Goal: Information Seeking & Learning: Learn about a topic

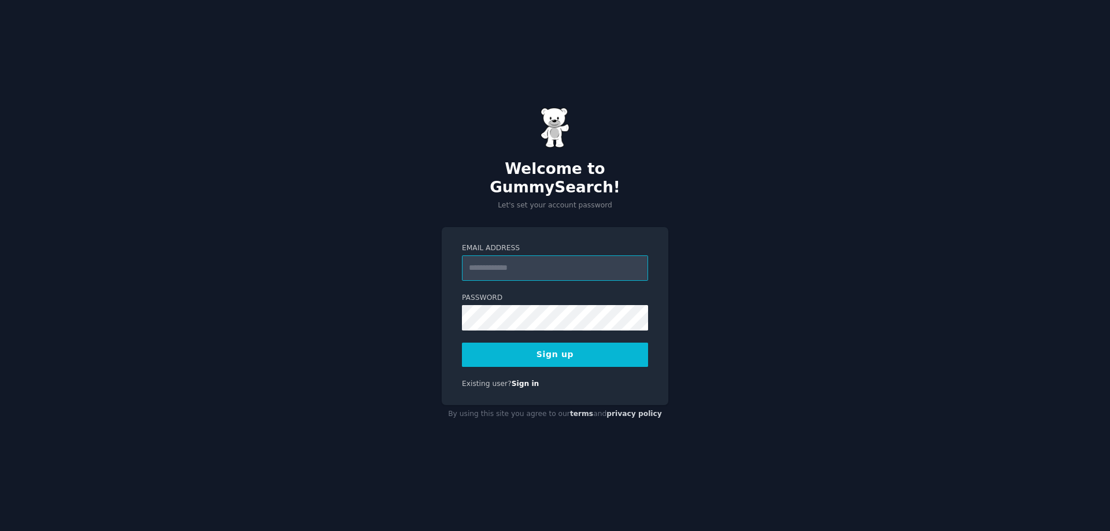
click at [567, 255] on input "Email Address" at bounding box center [555, 267] width 186 height 25
click at [528, 263] on input "Email Address" at bounding box center [555, 267] width 186 height 25
type input "**********"
click at [351, 254] on div "**********" at bounding box center [555, 265] width 1110 height 531
click at [399, 301] on div "**********" at bounding box center [555, 265] width 1110 height 531
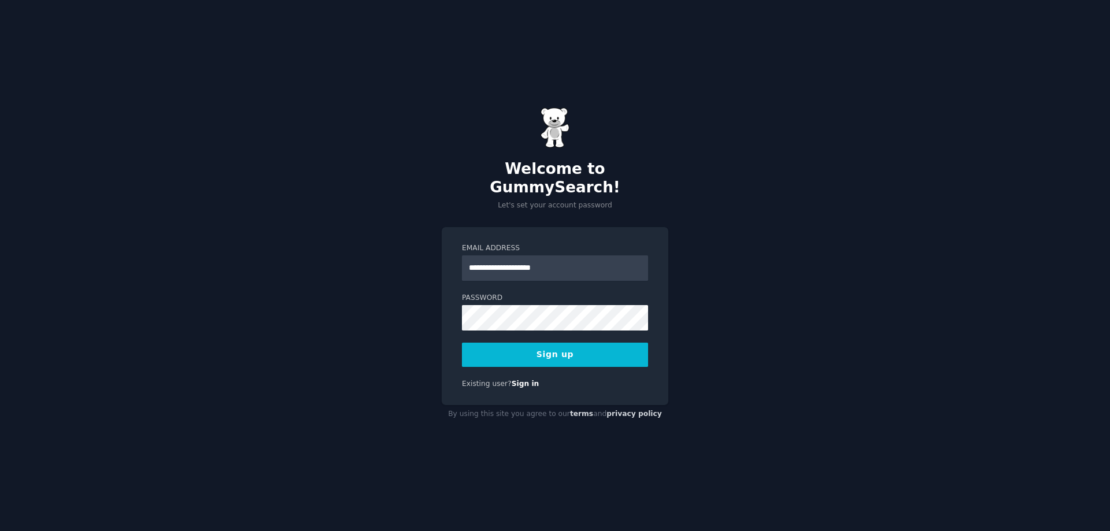
click at [853, 250] on div "**********" at bounding box center [555, 265] width 1110 height 531
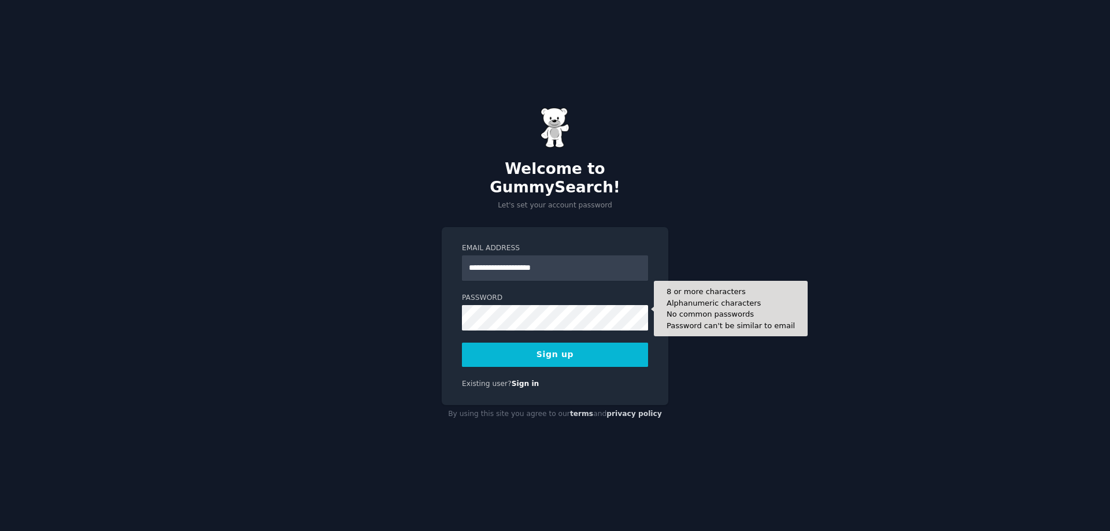
click at [588, 299] on div "Password 8 or more characters Alphanumeric characters No common passwords Passw…" at bounding box center [555, 312] width 186 height 38
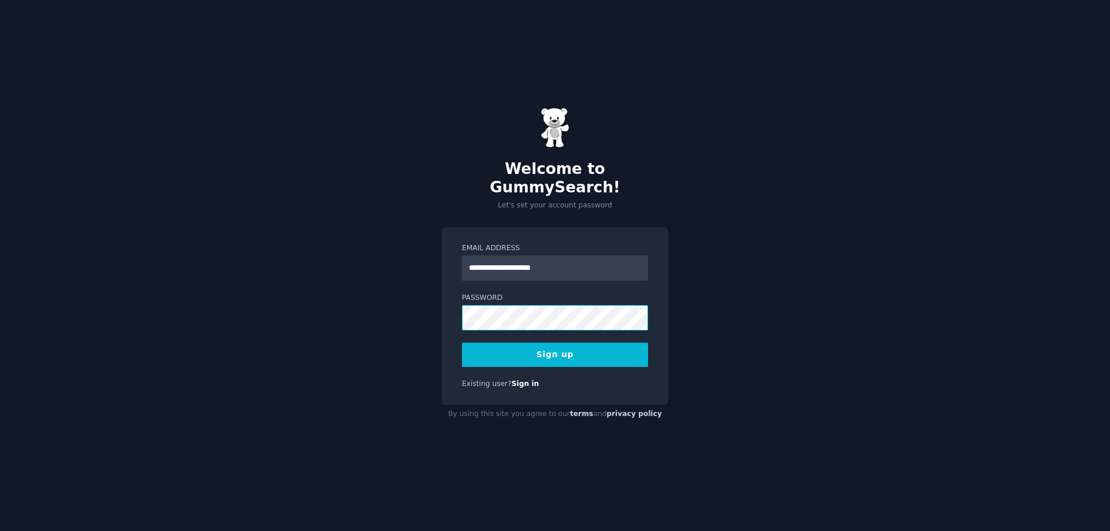
drag, startPoint x: 586, startPoint y: 295, endPoint x: 402, endPoint y: 295, distance: 183.8
click at [402, 295] on div "**********" at bounding box center [555, 265] width 1110 height 531
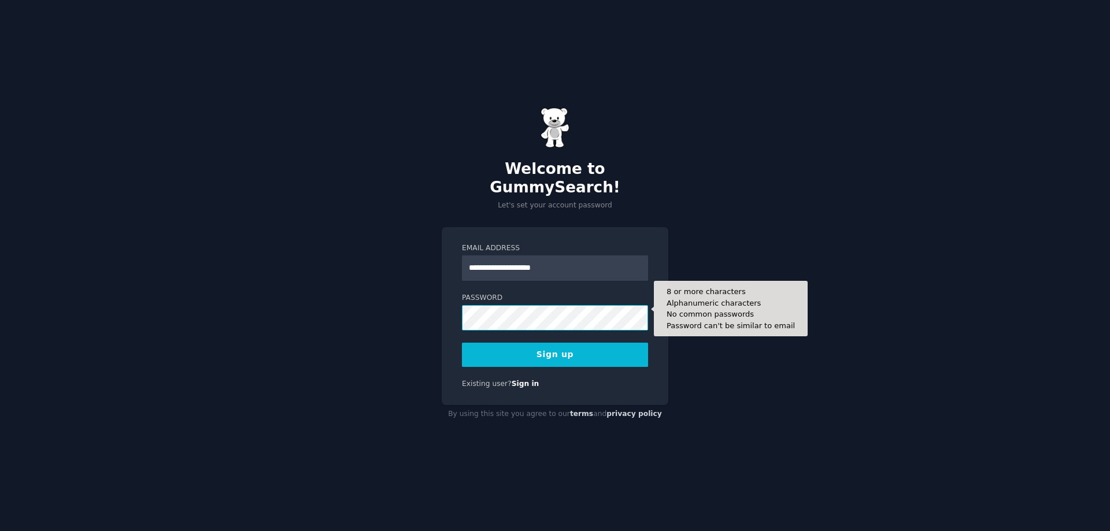
click at [395, 303] on div "**********" at bounding box center [555, 265] width 1110 height 531
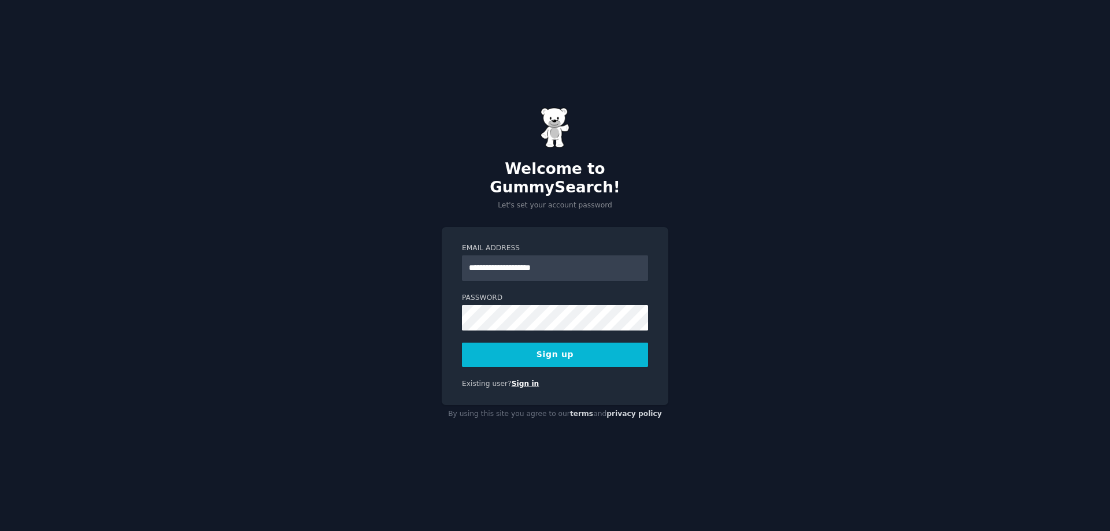
click at [512, 380] on link "Sign in" at bounding box center [526, 384] width 28 height 8
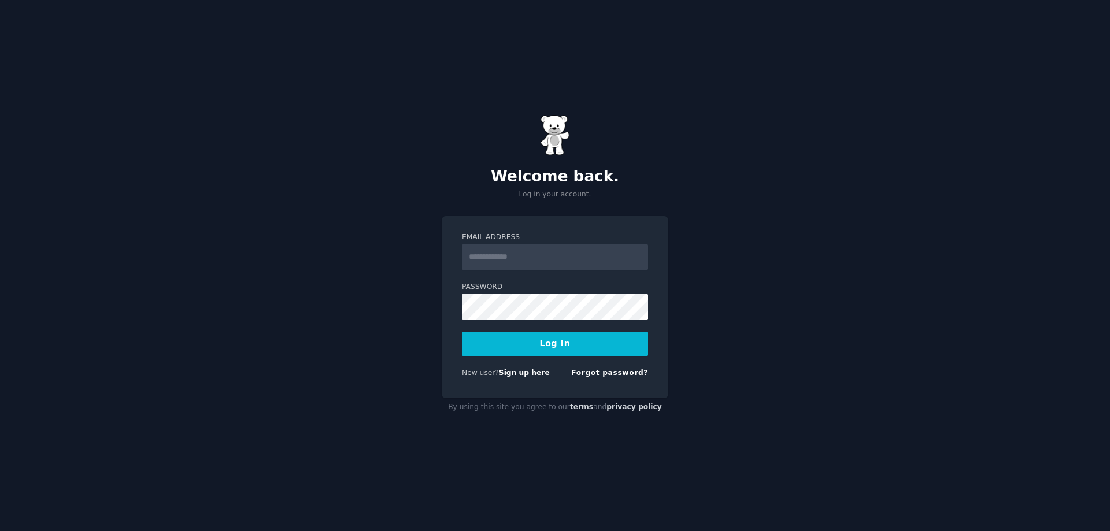
click at [525, 376] on link "Sign up here" at bounding box center [524, 373] width 51 height 8
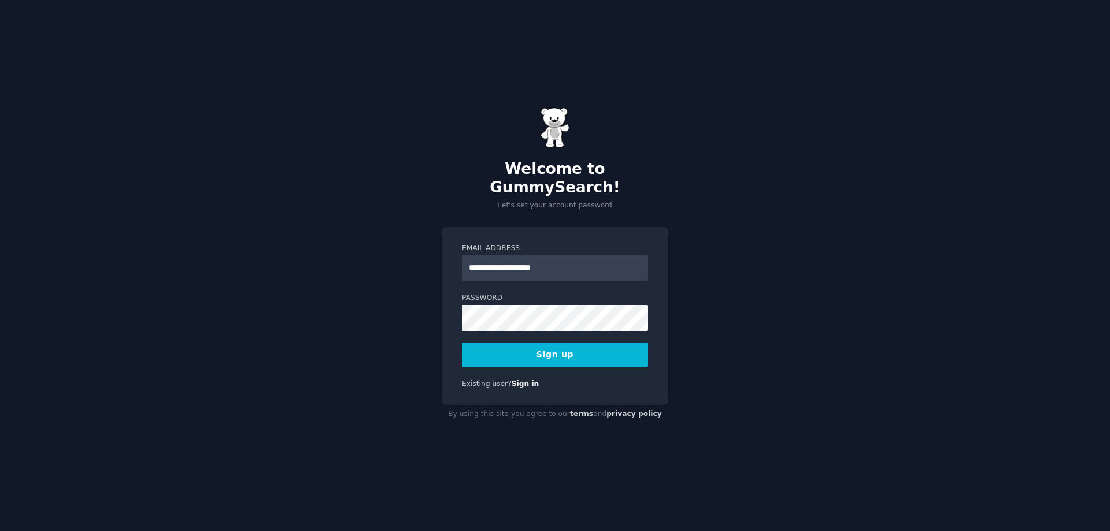
type input "**********"
click at [562, 357] on button "Sign up" at bounding box center [555, 355] width 186 height 24
click at [573, 343] on button "Sign up" at bounding box center [555, 355] width 186 height 24
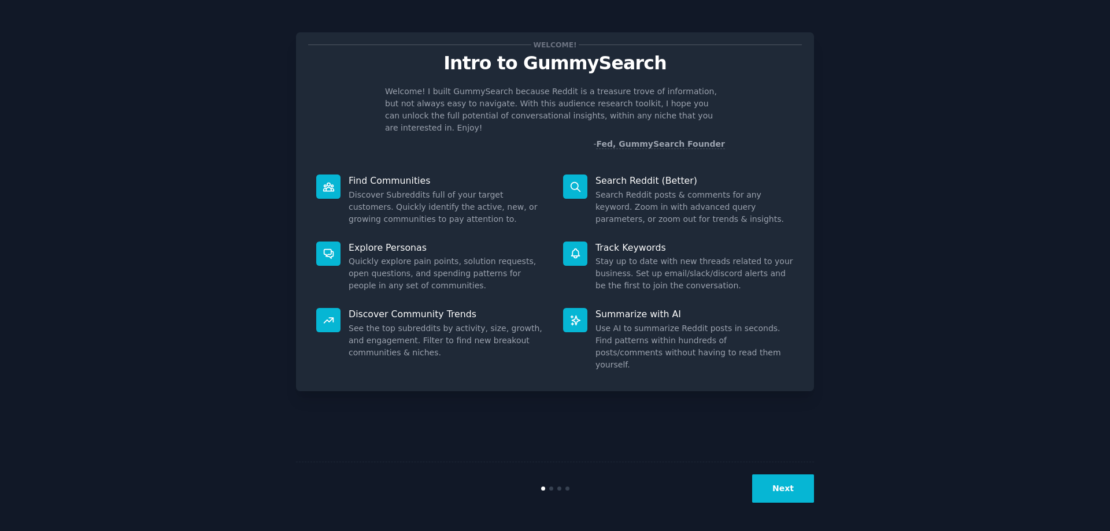
click at [788, 481] on button "Next" at bounding box center [783, 489] width 62 height 28
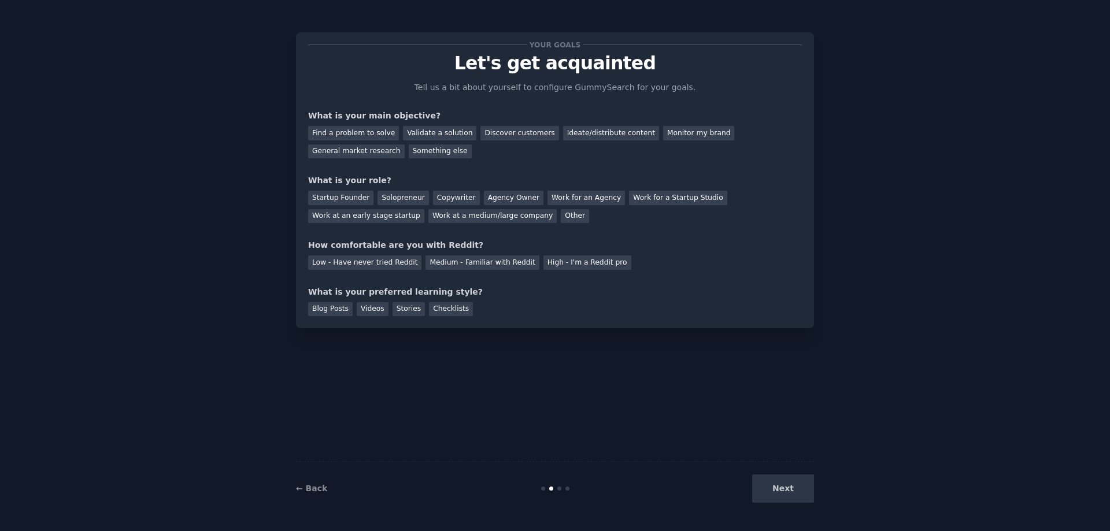
click at [793, 483] on div "Next" at bounding box center [727, 489] width 173 height 28
click at [787, 487] on div "Next" at bounding box center [727, 489] width 173 height 28
click at [374, 132] on div "Find a problem to solve" at bounding box center [353, 133] width 91 height 14
click at [445, 134] on div "Validate a solution" at bounding box center [439, 133] width 73 height 14
click at [384, 132] on div "Find a problem to solve" at bounding box center [353, 133] width 91 height 14
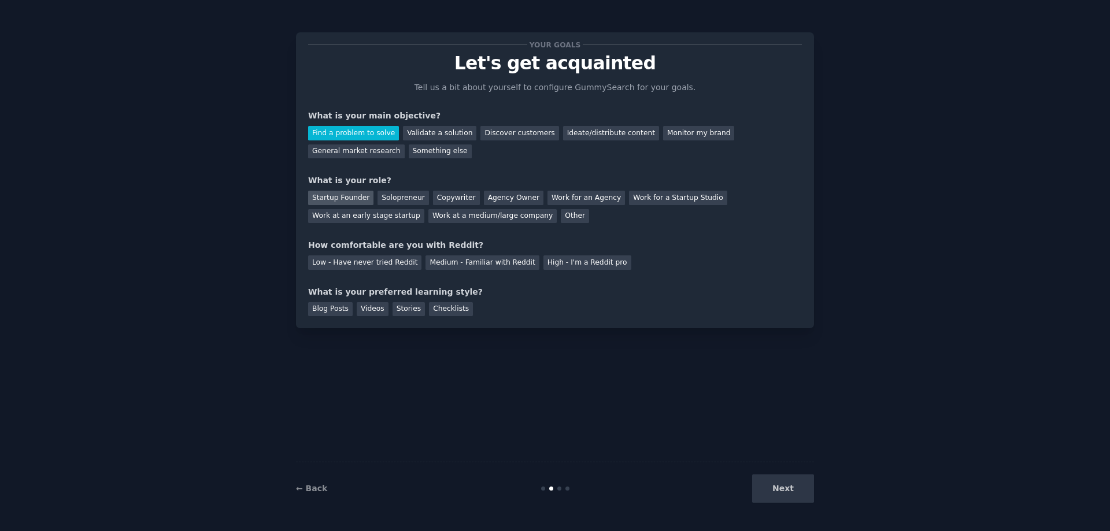
click at [353, 201] on div "Startup Founder" at bounding box center [340, 198] width 65 height 14
click at [369, 262] on div "Low - Have never tried Reddit" at bounding box center [364, 262] width 113 height 14
click at [329, 310] on div "Blog Posts" at bounding box center [330, 309] width 45 height 14
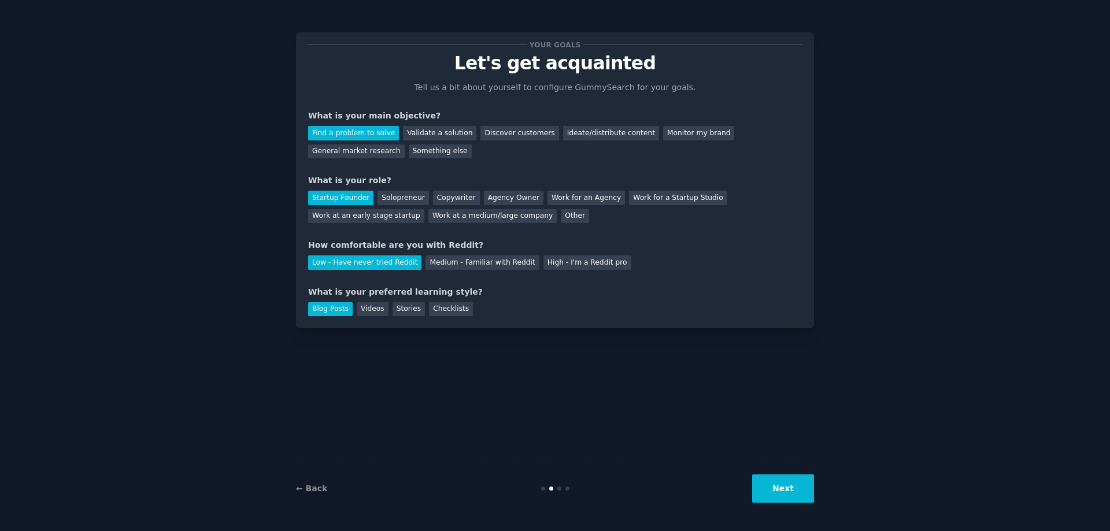
click at [788, 484] on button "Next" at bounding box center [783, 489] width 62 height 28
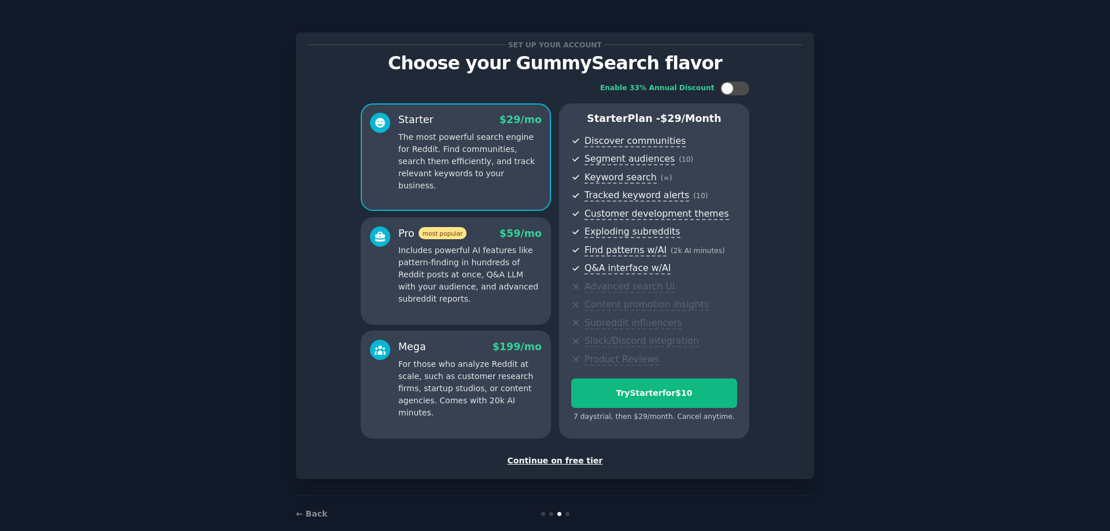
click at [554, 464] on div "Continue on free tier" at bounding box center [555, 461] width 494 height 12
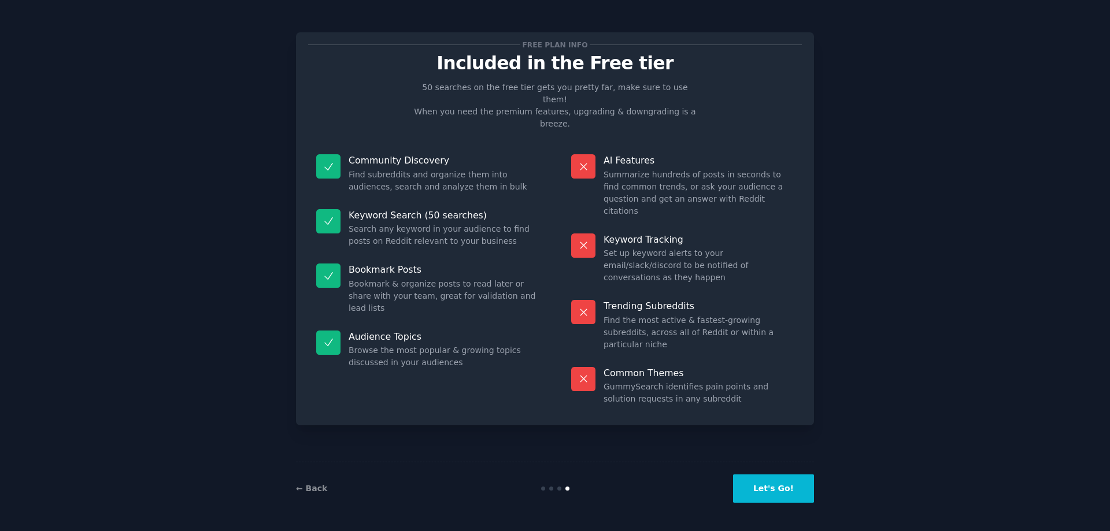
click at [793, 496] on button "Let's Go!" at bounding box center [773, 489] width 81 height 28
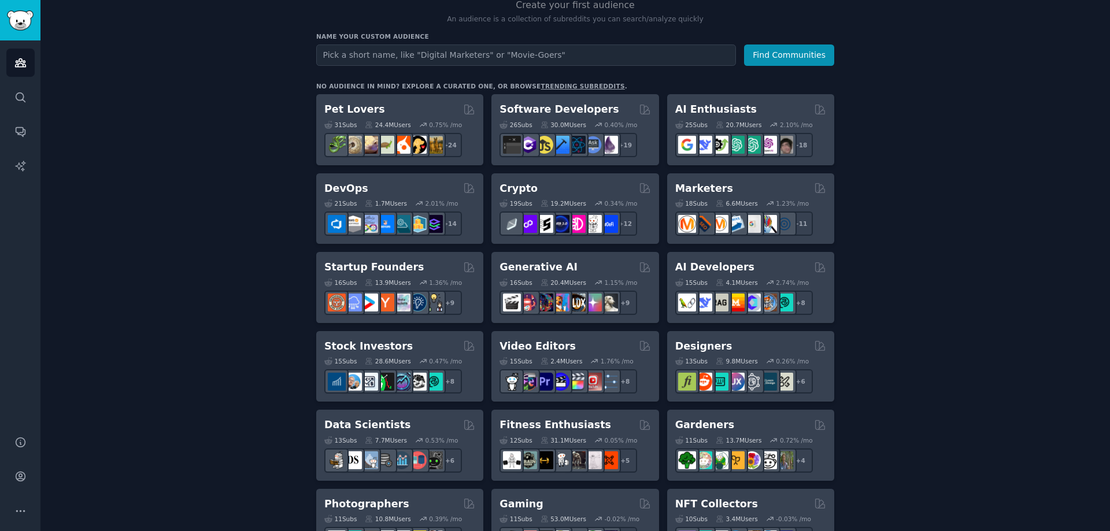
scroll to position [173, 0]
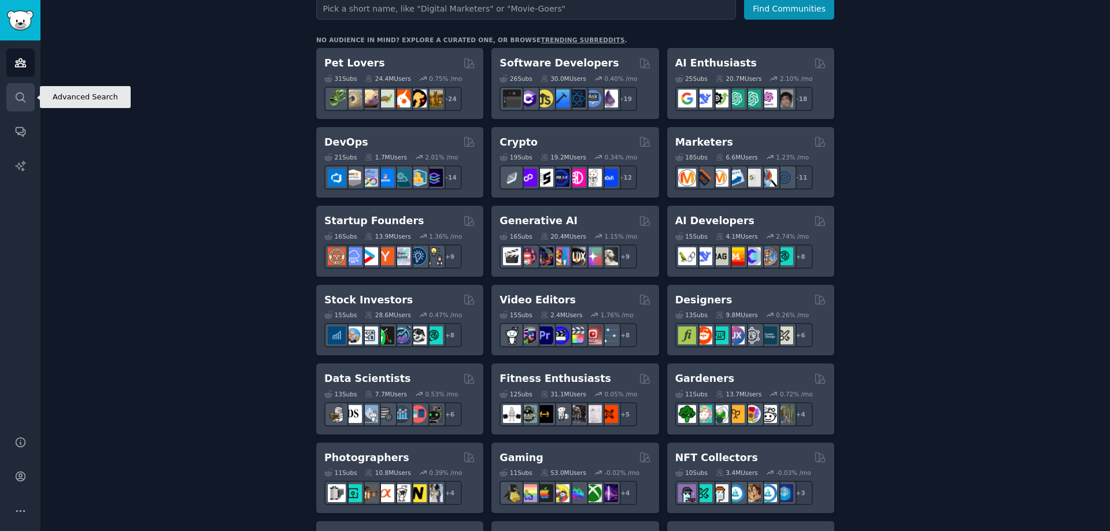
click at [24, 101] on icon "Sidebar" at bounding box center [20, 96] width 9 height 9
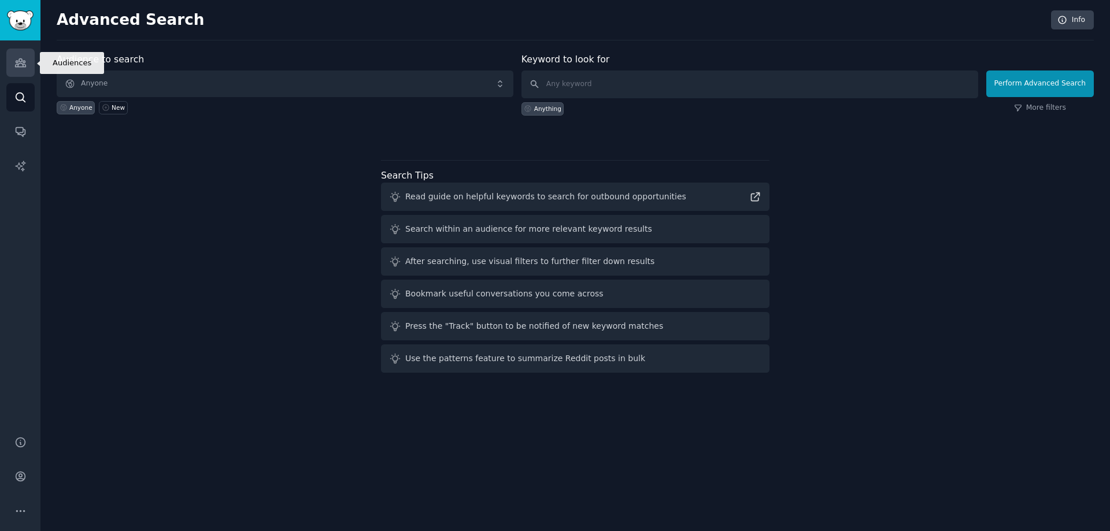
click at [12, 65] on link "Audiences" at bounding box center [20, 63] width 28 height 28
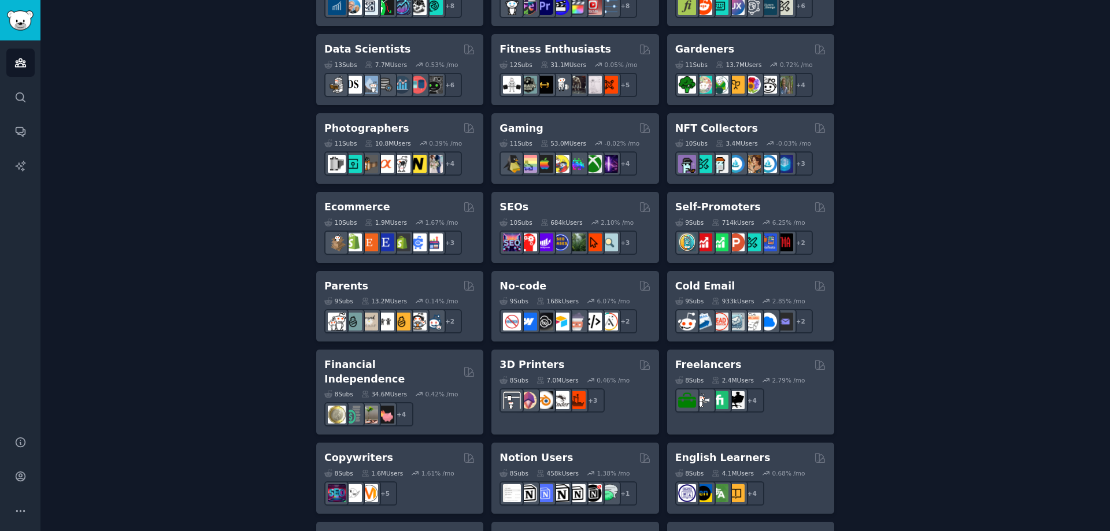
scroll to position [520, 0]
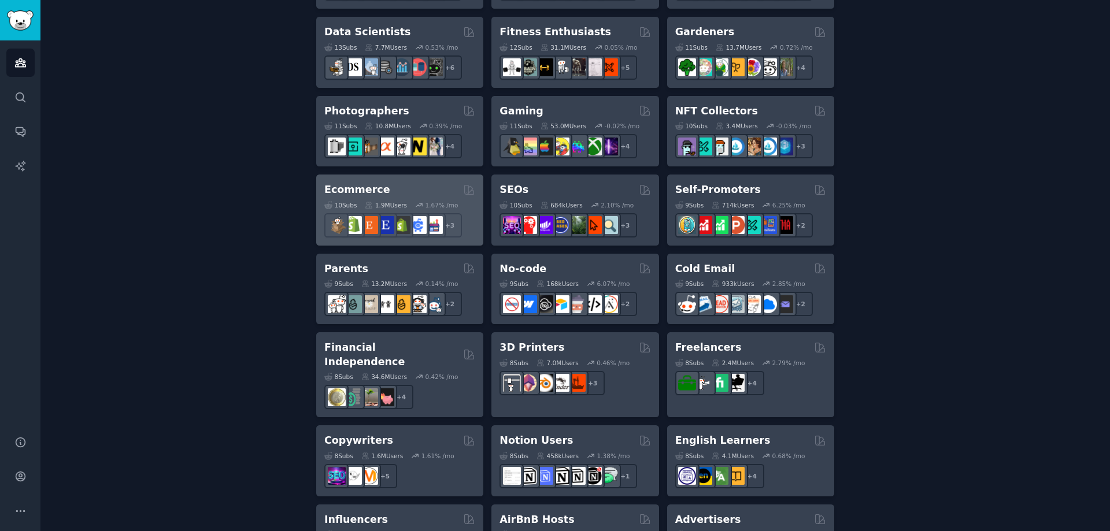
click at [362, 192] on h2 "Ecommerce" at bounding box center [357, 190] width 66 height 14
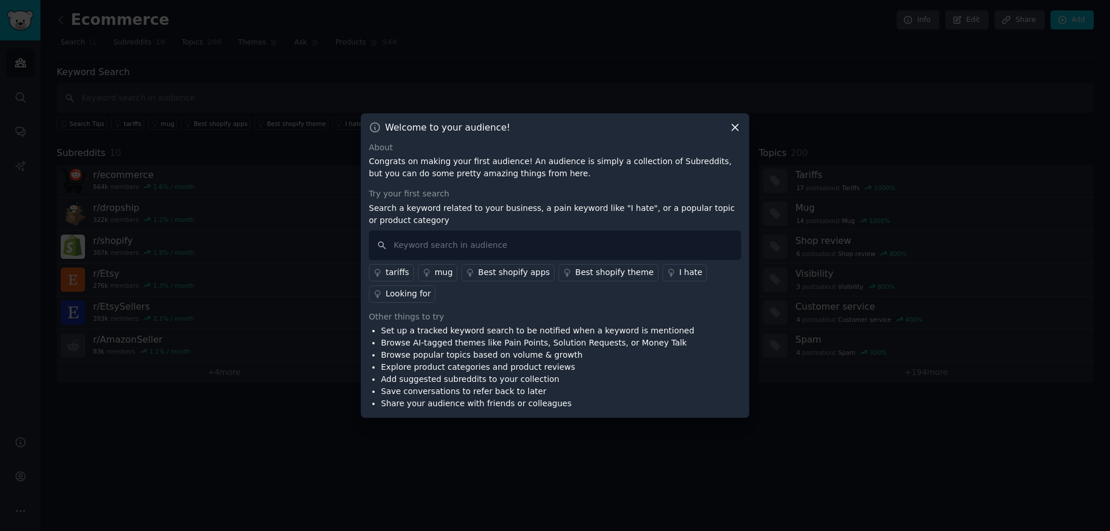
click at [738, 126] on icon at bounding box center [735, 127] width 12 height 12
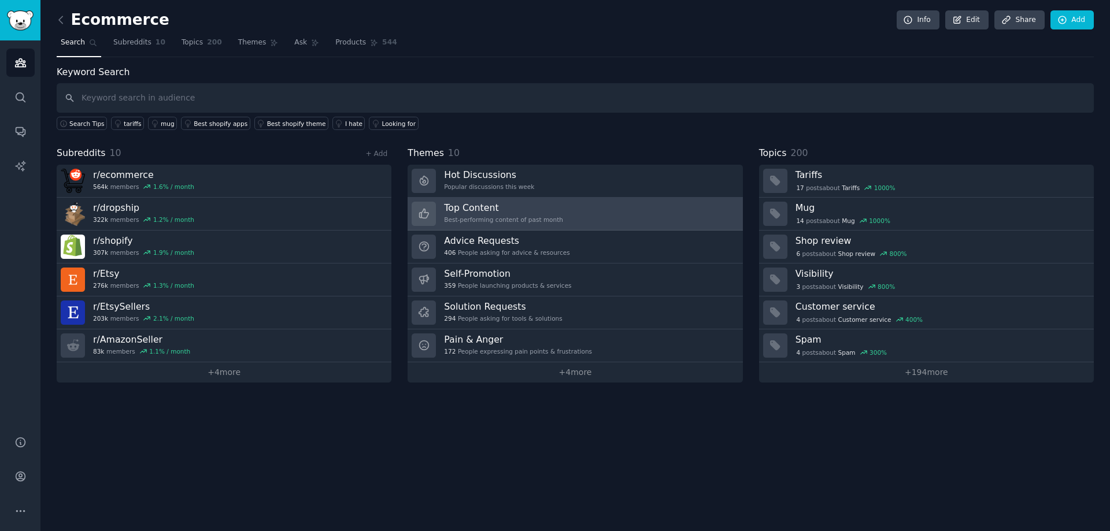
click at [558, 214] on link "Top Content Best-performing content of past month" at bounding box center [575, 214] width 335 height 33
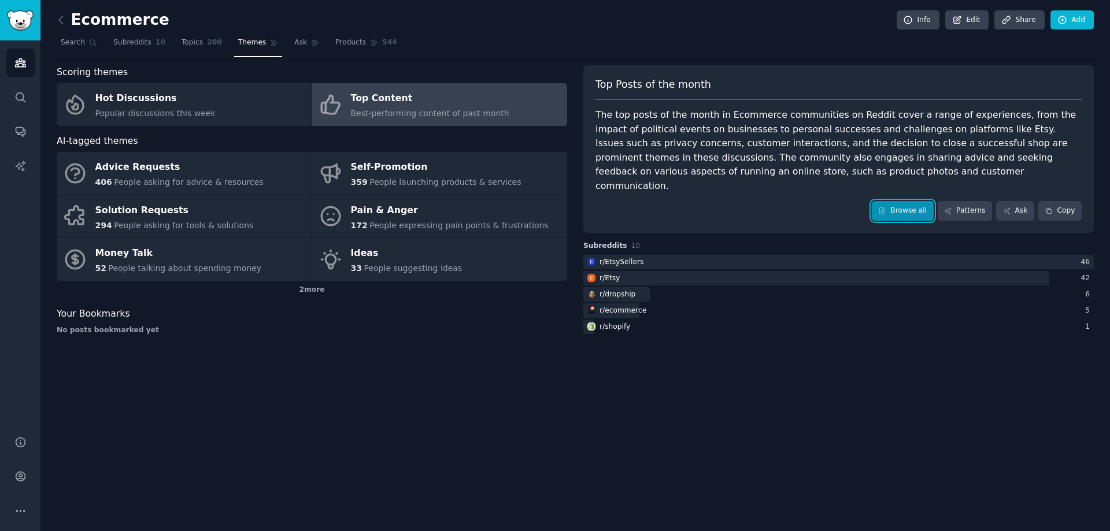
click at [908, 206] on link "Browse all" at bounding box center [903, 211] width 62 height 20
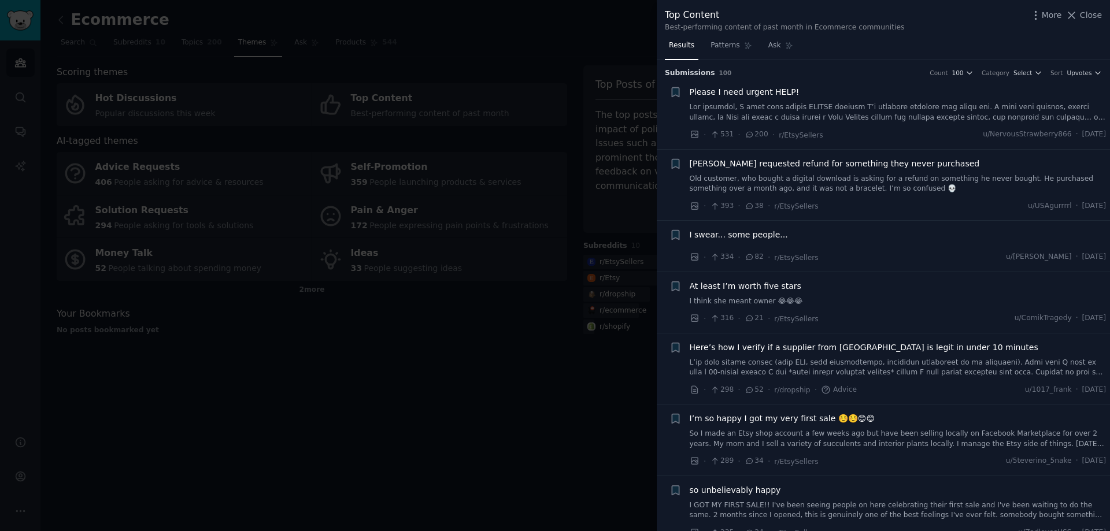
click at [376, 421] on div at bounding box center [555, 265] width 1110 height 531
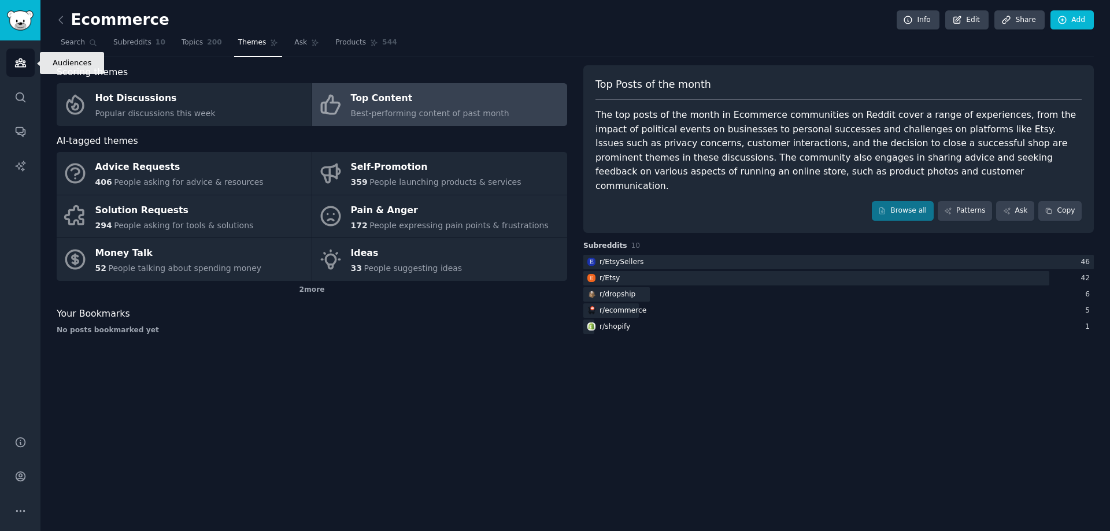
click at [22, 63] on icon "Sidebar" at bounding box center [20, 63] width 12 height 12
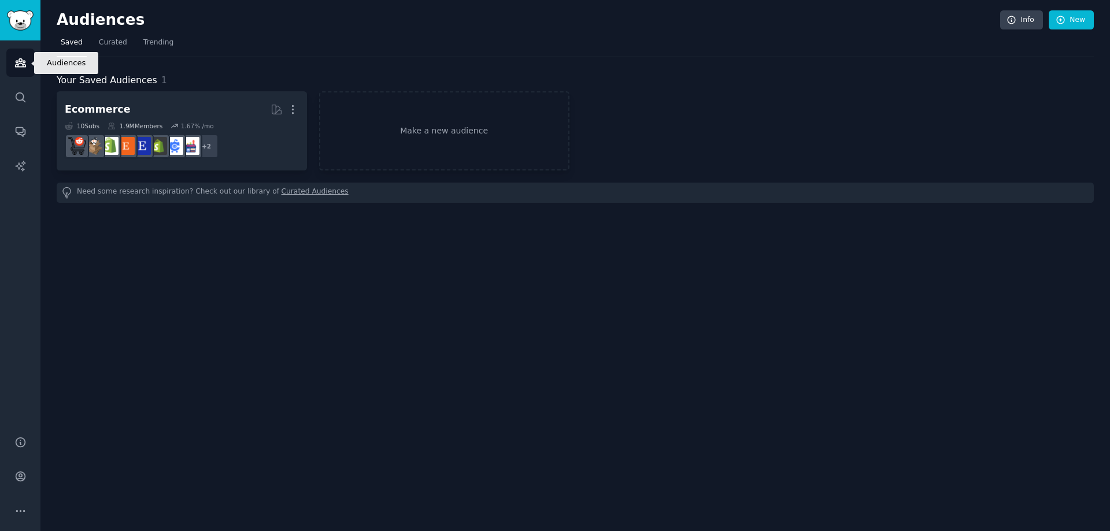
click at [18, 63] on icon "Sidebar" at bounding box center [20, 63] width 12 height 12
click at [18, 95] on icon "Sidebar" at bounding box center [20, 97] width 12 height 12
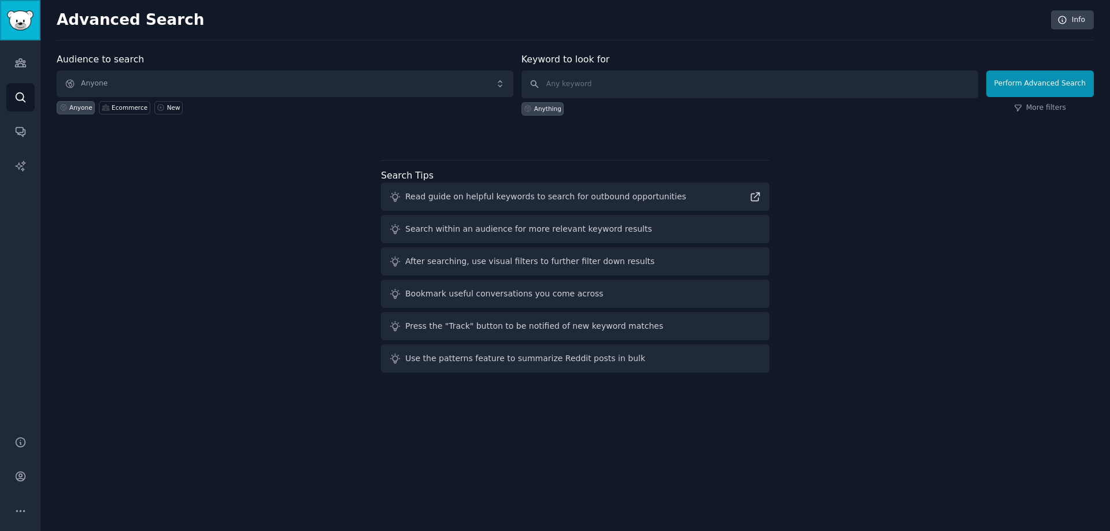
click at [15, 18] on img "Sidebar" at bounding box center [20, 20] width 27 height 20
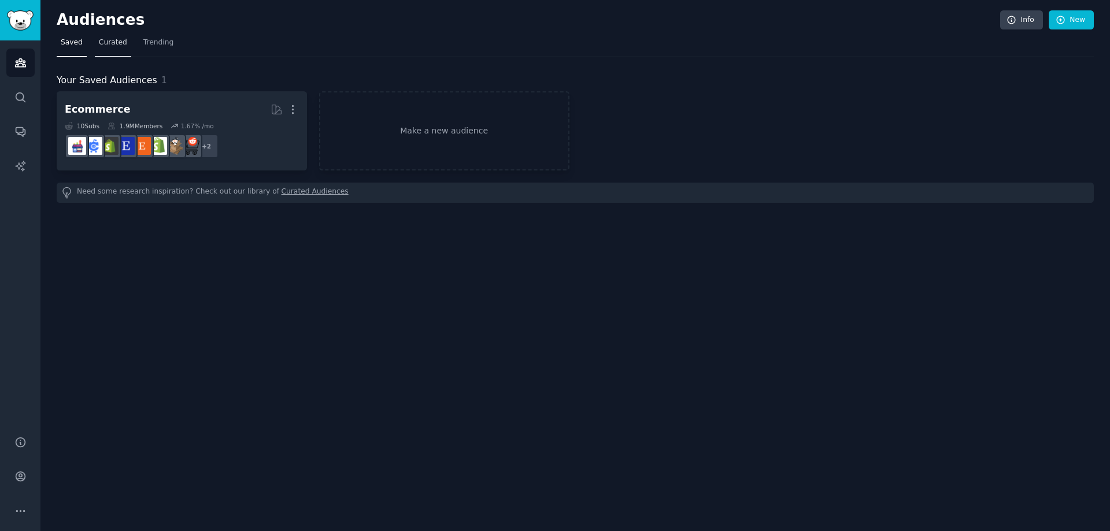
click at [113, 39] on span "Curated" at bounding box center [113, 43] width 28 height 10
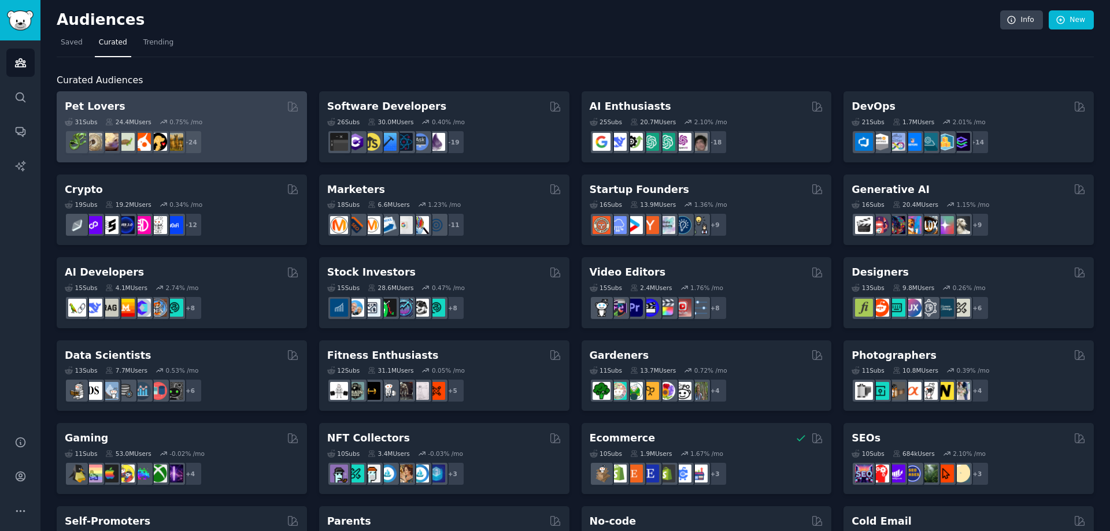
click at [103, 106] on h2 "Pet Lovers" at bounding box center [95, 106] width 61 height 14
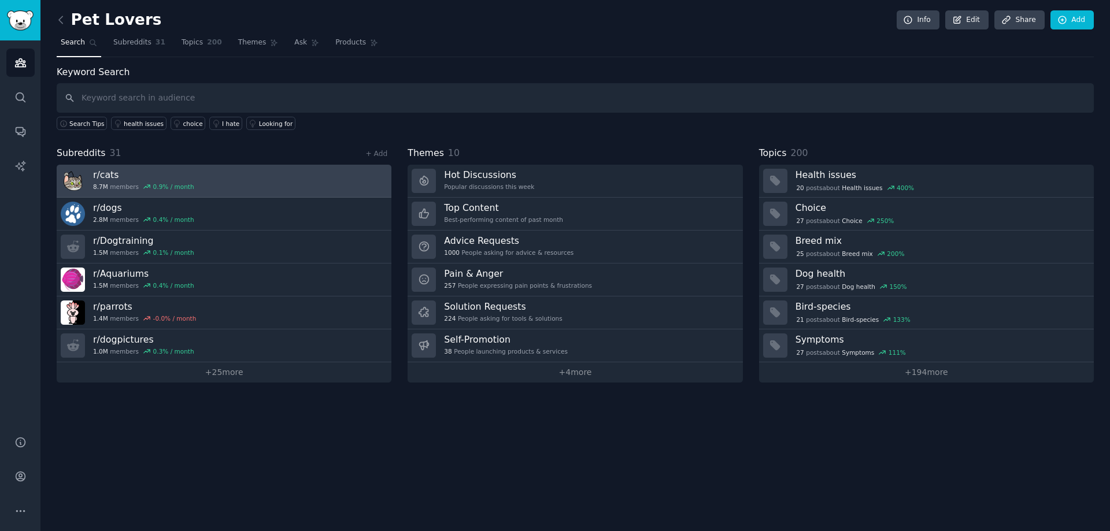
click at [248, 178] on link "r/ cats 8.7M members 0.9 % / month" at bounding box center [224, 181] width 335 height 33
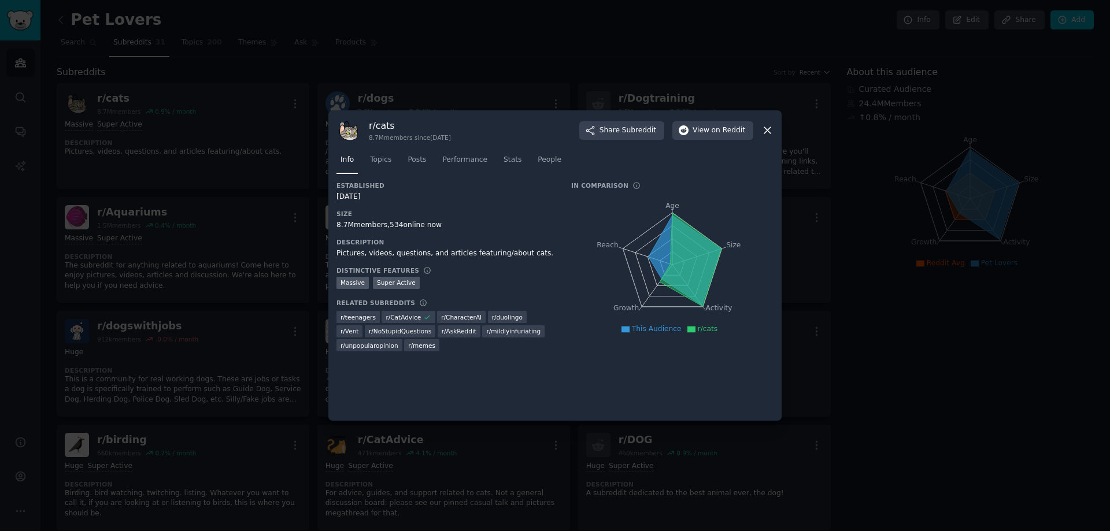
click at [771, 129] on icon at bounding box center [767, 130] width 12 height 12
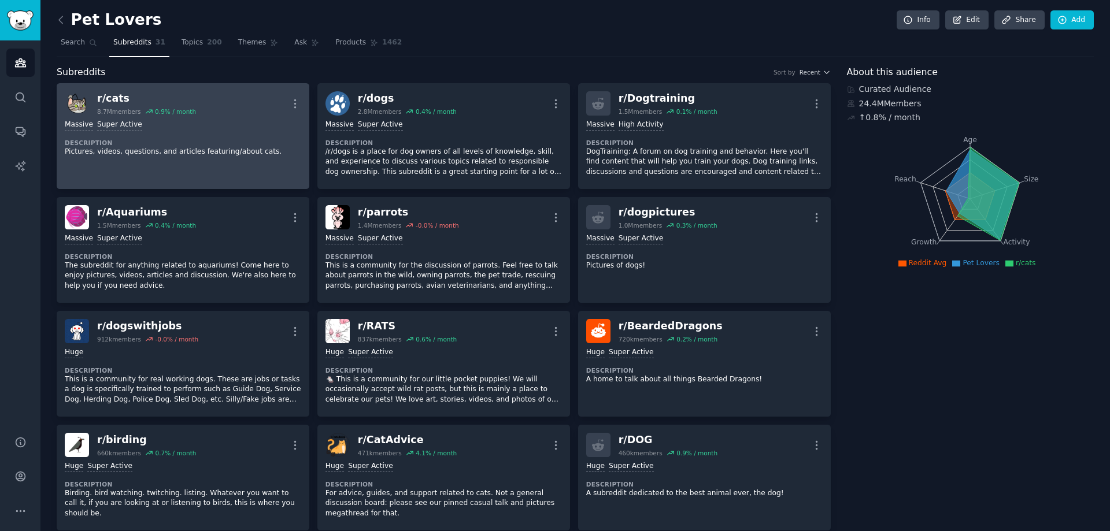
click at [242, 136] on div "Massive Super Active Description Pictures, videos, questions, and articles feat…" at bounding box center [183, 138] width 236 height 45
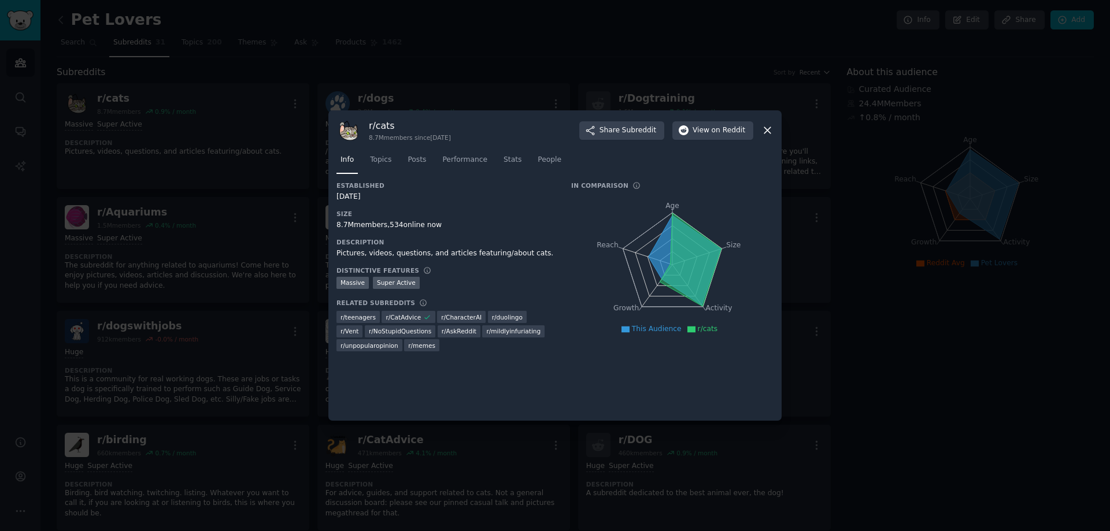
click at [766, 129] on icon at bounding box center [767, 130] width 12 height 12
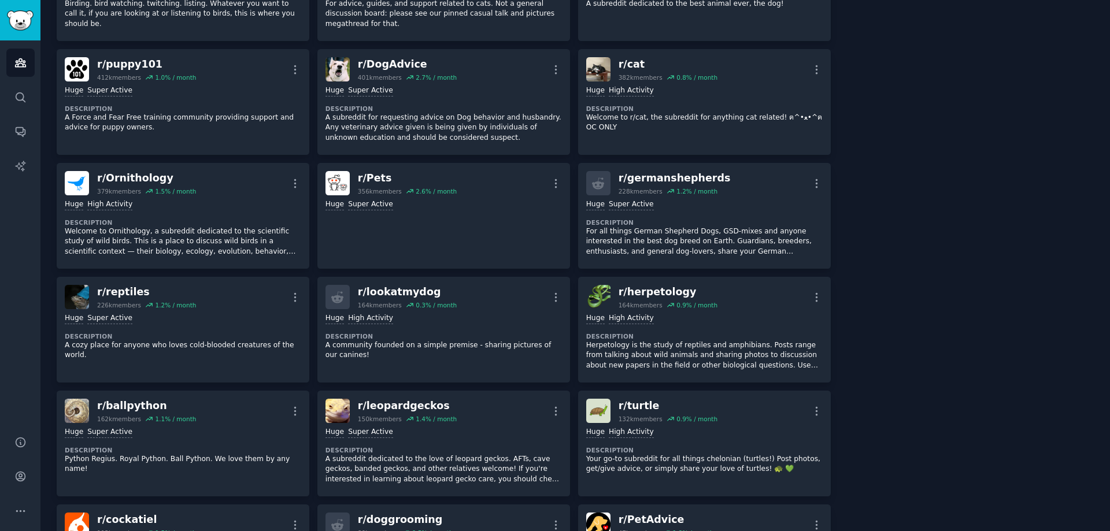
scroll to position [694, 0]
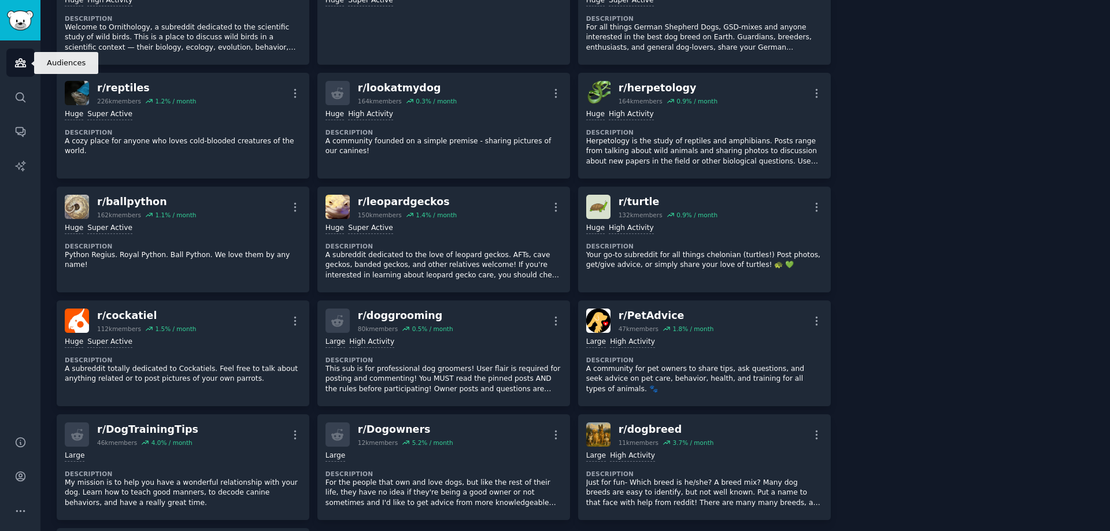
click at [18, 63] on icon "Sidebar" at bounding box center [20, 63] width 12 height 12
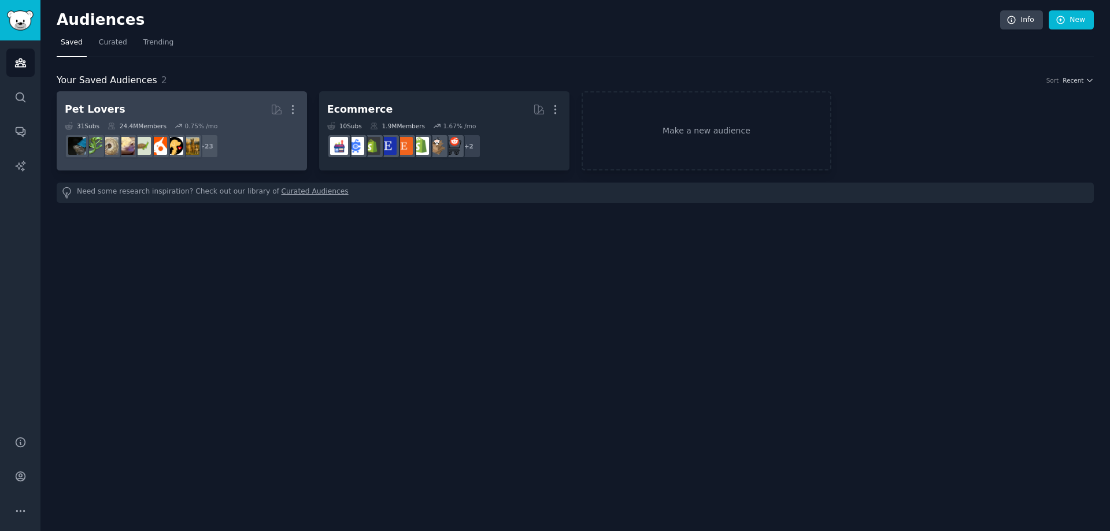
click at [232, 104] on h2 "Pet Lovers Curated by GummySearch More" at bounding box center [182, 109] width 234 height 20
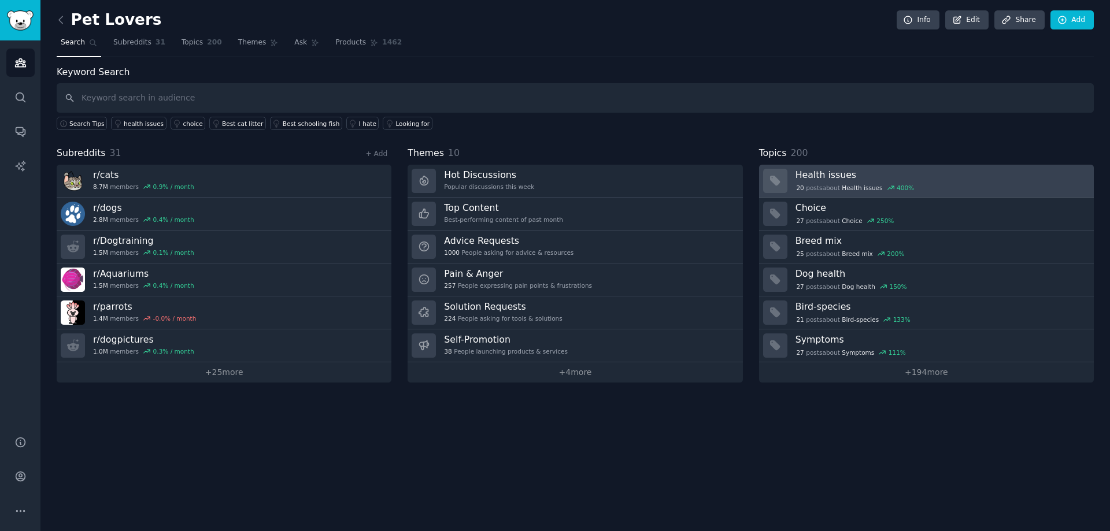
click at [962, 176] on h3 "Health issues" at bounding box center [940, 175] width 290 height 12
